Goal: Information Seeking & Learning: Learn about a topic

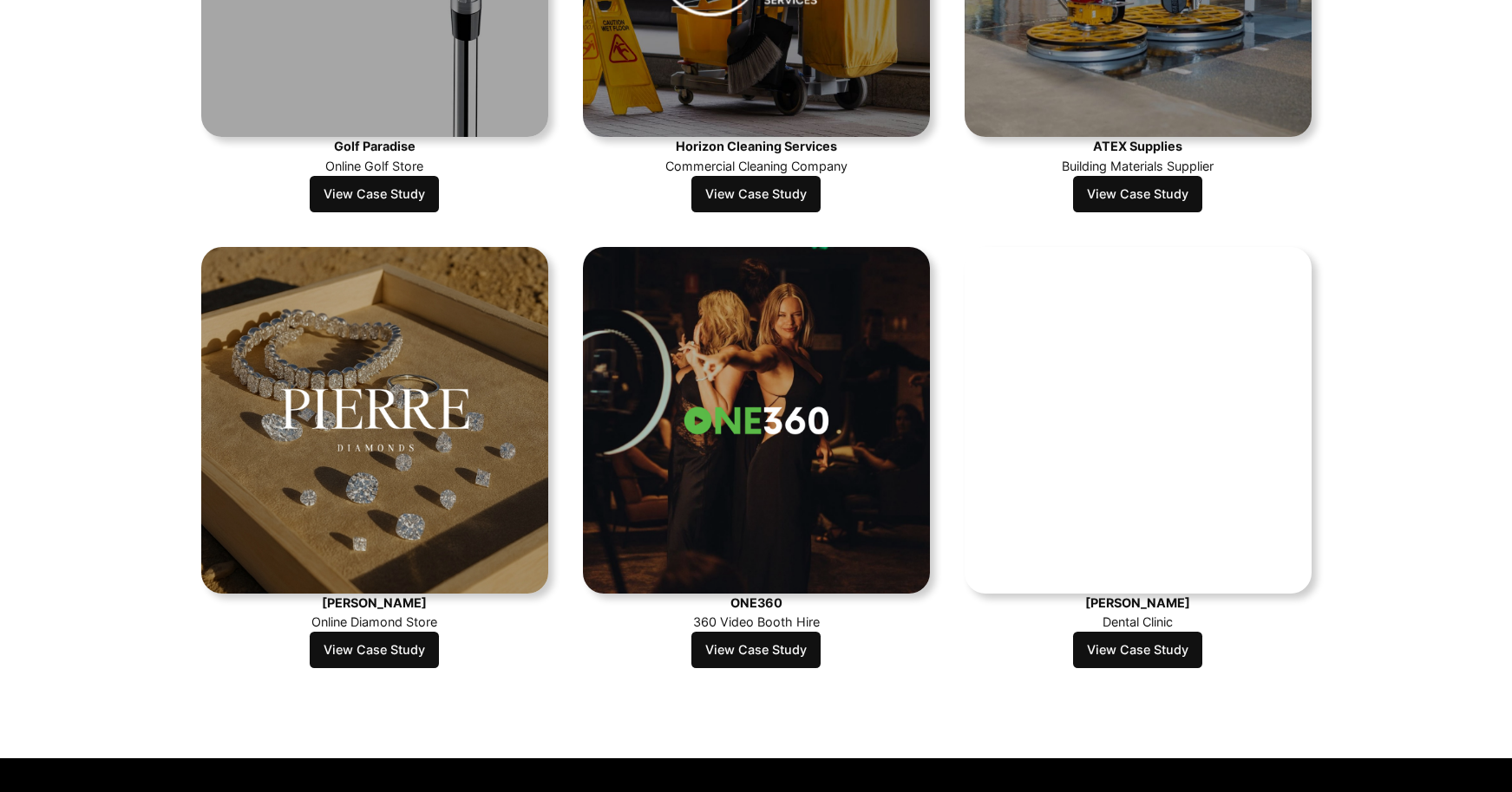
scroll to position [1488, 0]
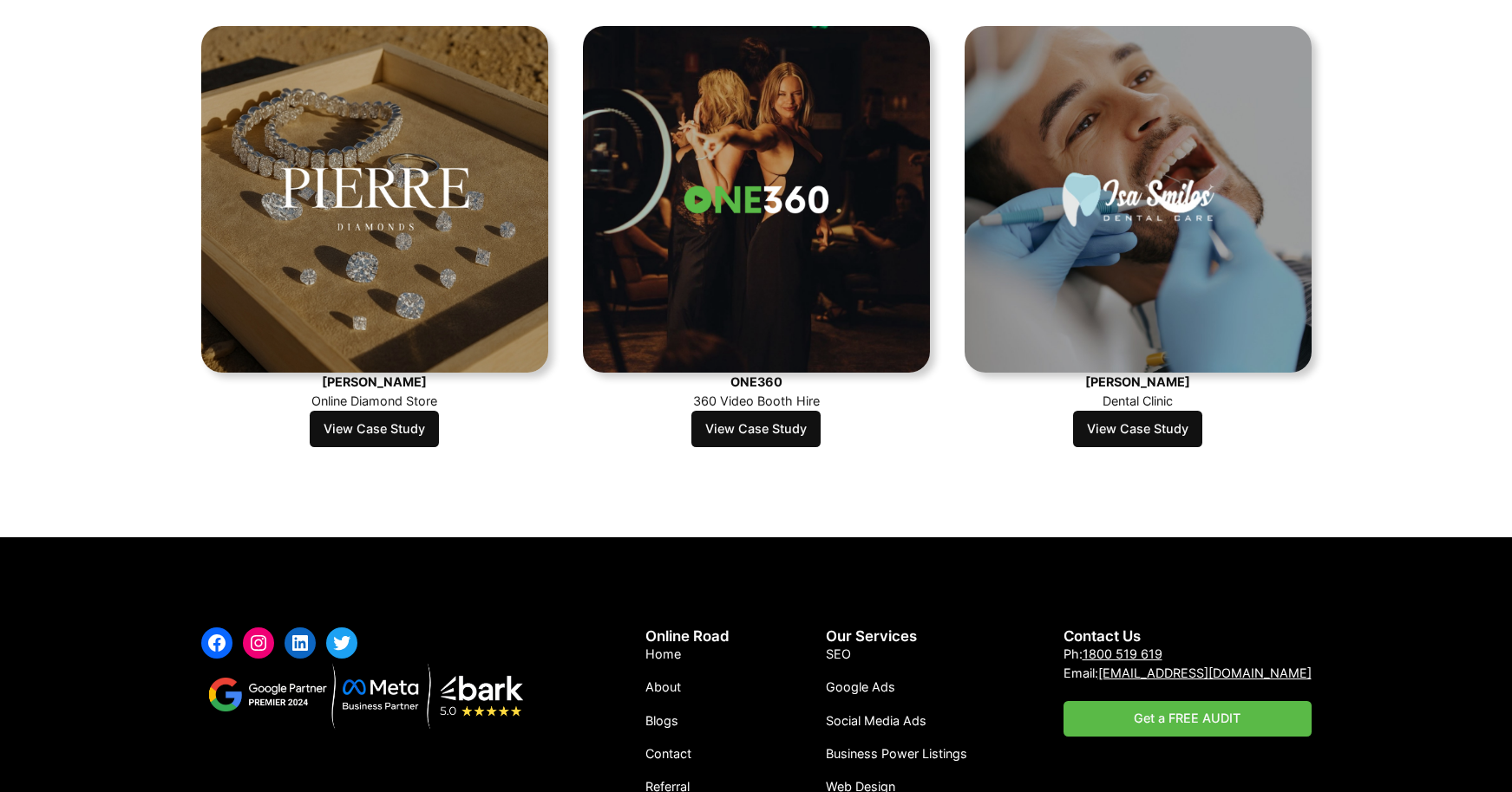
click at [1171, 444] on link "View Case Study" at bounding box center [1138, 428] width 129 height 36
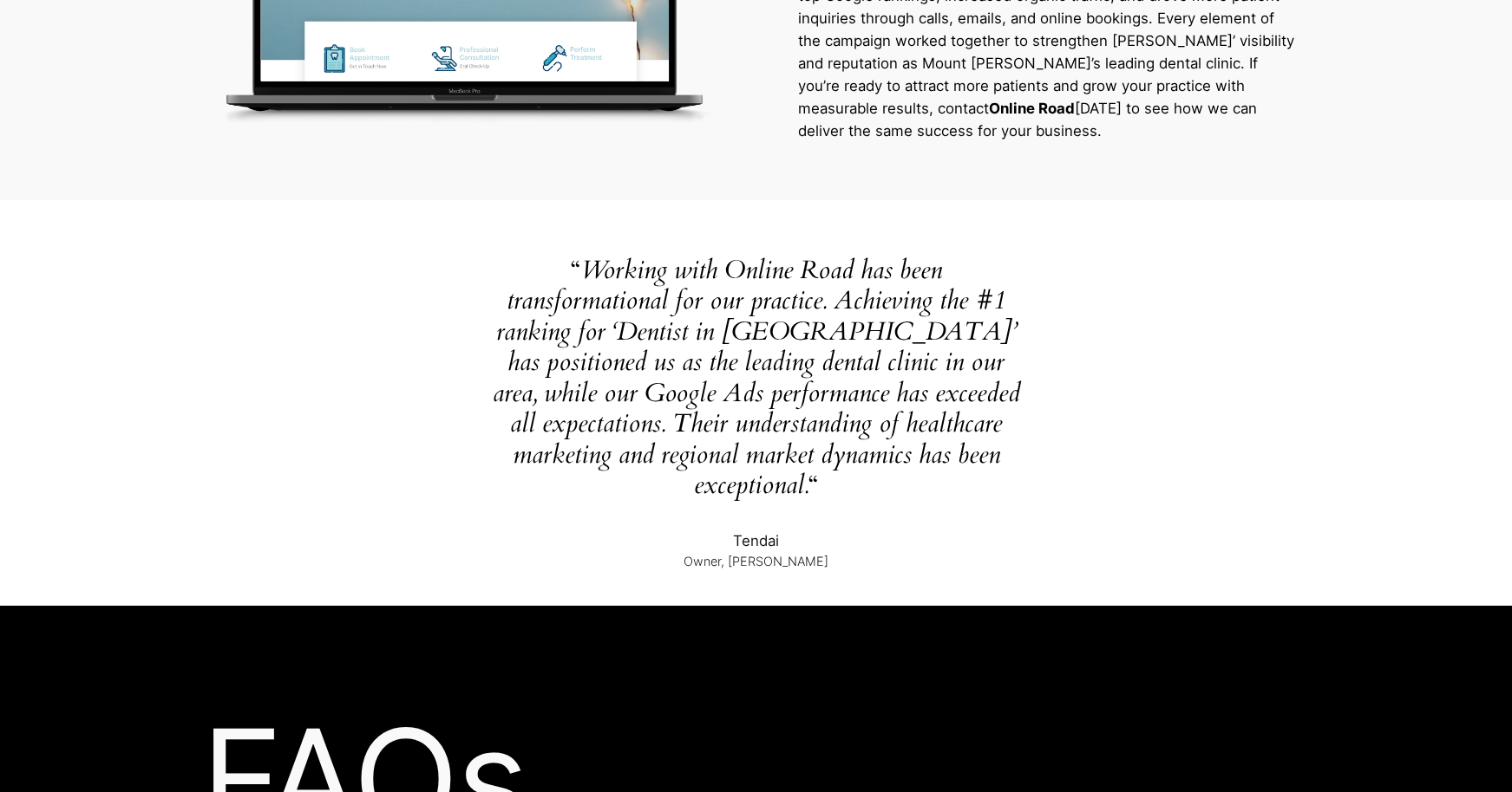
scroll to position [4103, 0]
